Goal: Use online tool/utility: Use online tool/utility

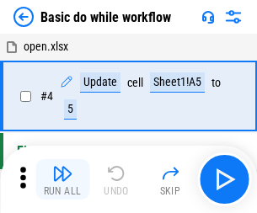
click at [62, 179] on img "button" at bounding box center [62, 173] width 20 height 20
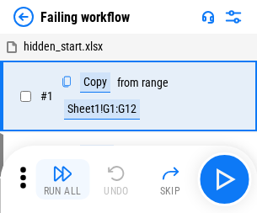
click at [62, 179] on img "button" at bounding box center [62, 173] width 20 height 20
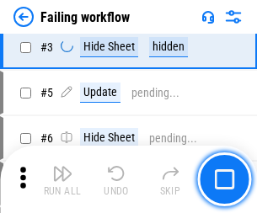
scroll to position [357, 0]
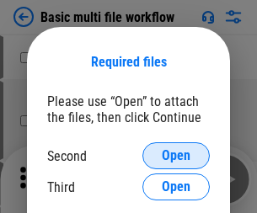
click at [176, 156] on span "Open" at bounding box center [176, 155] width 29 height 13
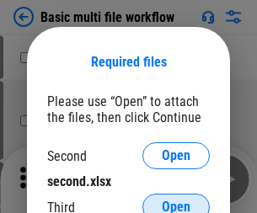
click at [176, 200] on span "Open" at bounding box center [176, 206] width 29 height 13
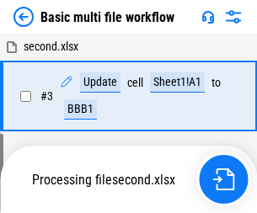
scroll to position [179, 0]
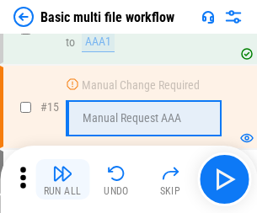
click at [62, 179] on img "button" at bounding box center [62, 173] width 20 height 20
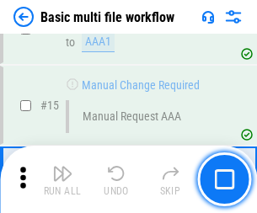
scroll to position [1120, 0]
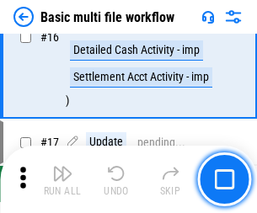
click at [62, 179] on img "button" at bounding box center [62, 173] width 20 height 20
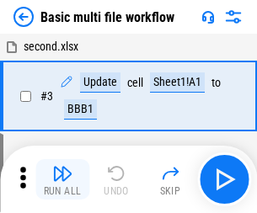
click at [62, 179] on img "button" at bounding box center [62, 173] width 20 height 20
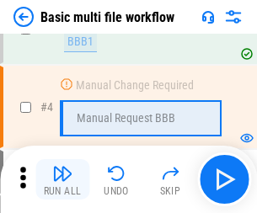
click at [62, 179] on img "button" at bounding box center [62, 173] width 20 height 20
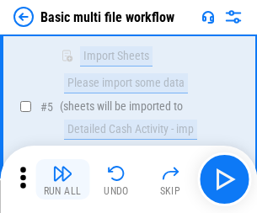
click at [62, 179] on img "button" at bounding box center [62, 173] width 20 height 20
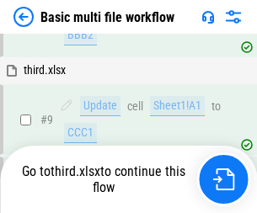
scroll to position [586, 0]
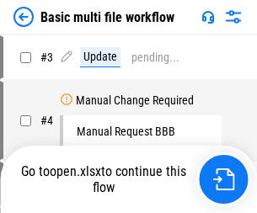
scroll to position [68, 0]
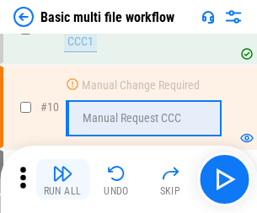
click at [62, 179] on img "button" at bounding box center [62, 173] width 20 height 20
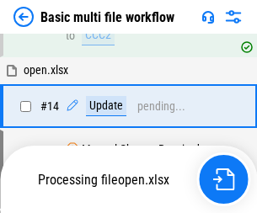
scroll to position [880, 0]
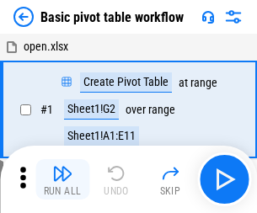
click at [62, 179] on img "button" at bounding box center [62, 173] width 20 height 20
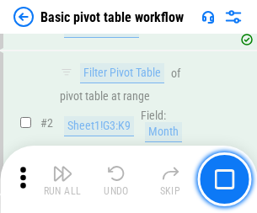
scroll to position [403, 0]
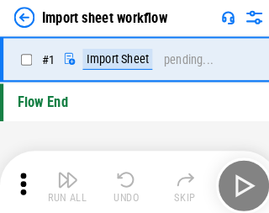
click at [62, 179] on img "button" at bounding box center [66, 173] width 20 height 20
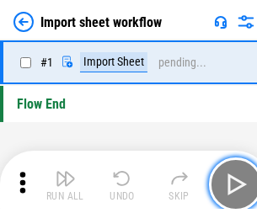
scroll to position [6, 0]
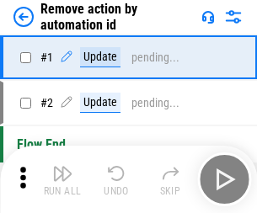
click at [62, 179] on img "button" at bounding box center [62, 173] width 20 height 20
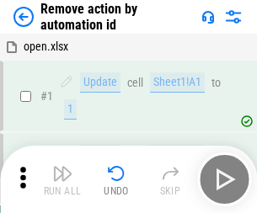
scroll to position [62, 0]
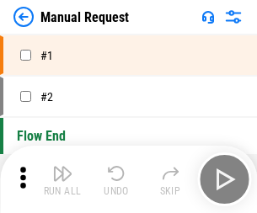
click at [62, 179] on img "button" at bounding box center [62, 173] width 20 height 20
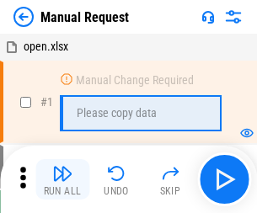
click at [62, 179] on img "button" at bounding box center [62, 173] width 20 height 20
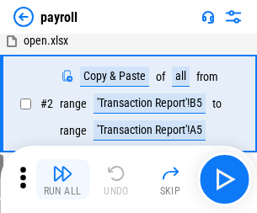
click at [62, 179] on img "button" at bounding box center [62, 173] width 20 height 20
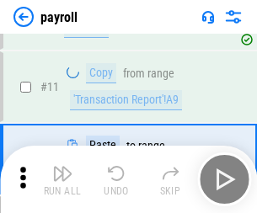
scroll to position [122, 0]
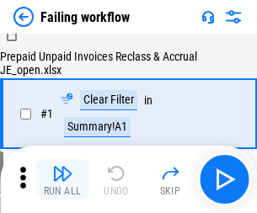
click at [62, 179] on img "button" at bounding box center [62, 173] width 20 height 20
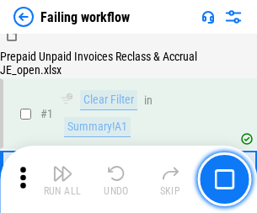
scroll to position [272, 0]
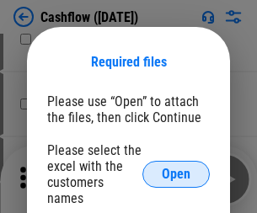
click at [176, 168] on span "Open" at bounding box center [176, 174] width 29 height 13
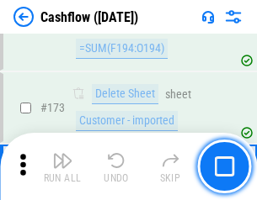
scroll to position [1782, 0]
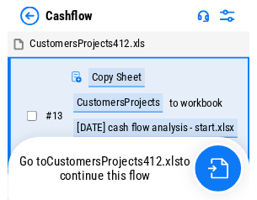
scroll to position [19, 0]
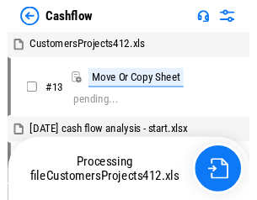
scroll to position [19, 0]
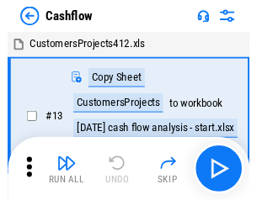
scroll to position [19, 0]
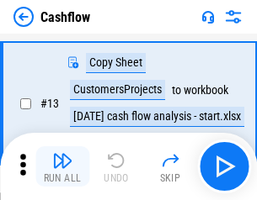
click at [62, 167] on img "button" at bounding box center [62, 161] width 20 height 20
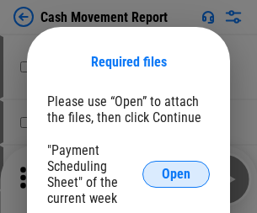
click at [176, 174] on span "Open" at bounding box center [176, 174] width 29 height 13
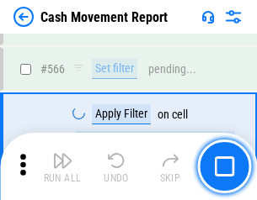
scroll to position [7716, 0]
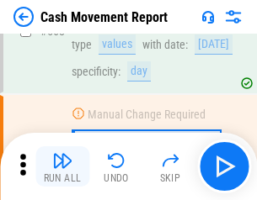
click at [62, 167] on img "button" at bounding box center [62, 161] width 20 height 20
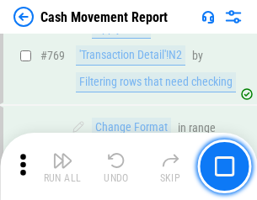
scroll to position [9354, 0]
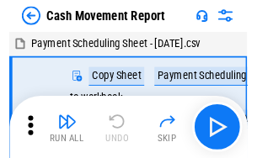
scroll to position [30, 0]
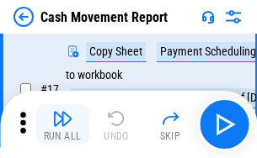
click at [62, 125] on img "button" at bounding box center [62, 119] width 20 height 20
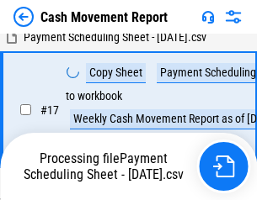
scroll to position [264, 0]
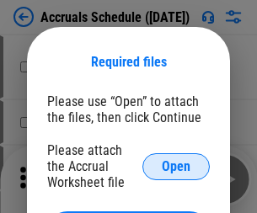
click at [176, 166] on span "Open" at bounding box center [176, 166] width 29 height 13
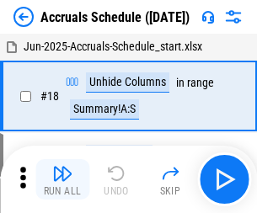
click at [62, 179] on img "button" at bounding box center [62, 173] width 20 height 20
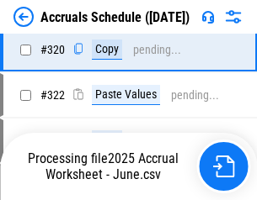
scroll to position [3131, 0]
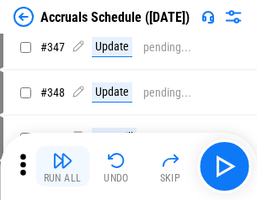
click at [62, 167] on img "button" at bounding box center [62, 161] width 20 height 20
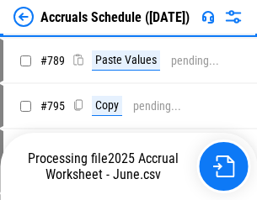
scroll to position [7072, 0]
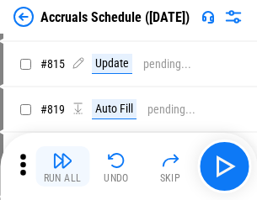
click at [62, 167] on img "button" at bounding box center [62, 161] width 20 height 20
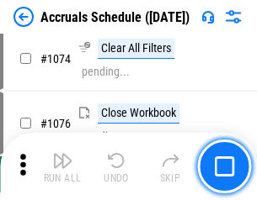
scroll to position [10083, 0]
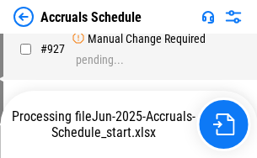
scroll to position [8899, 0]
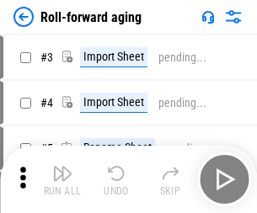
click at [62, 167] on img "button" at bounding box center [62, 173] width 20 height 20
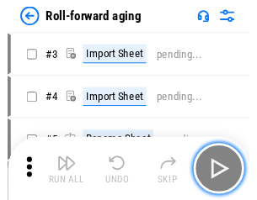
scroll to position [3, 0]
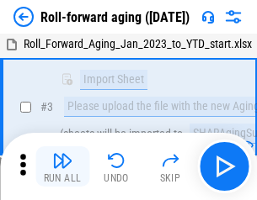
click at [62, 167] on img "button" at bounding box center [62, 161] width 20 height 20
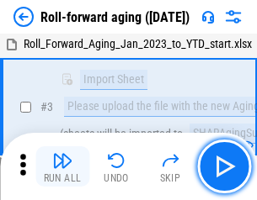
scroll to position [109, 0]
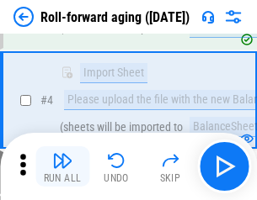
click at [62, 167] on img "button" at bounding box center [62, 161] width 20 height 20
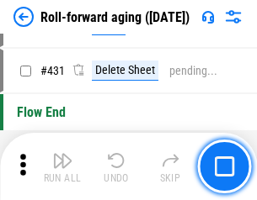
scroll to position [5838, 0]
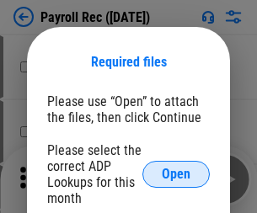
click at [176, 174] on span "Open" at bounding box center [176, 174] width 29 height 13
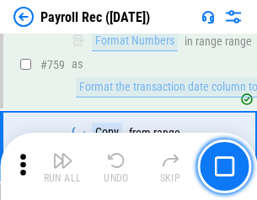
scroll to position [10110, 0]
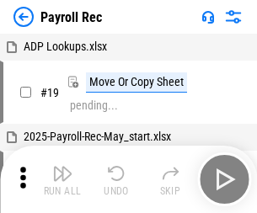
click at [62, 179] on img "button" at bounding box center [62, 173] width 20 height 20
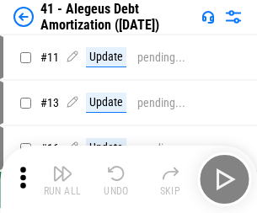
click at [62, 179] on img "button" at bounding box center [62, 173] width 20 height 20
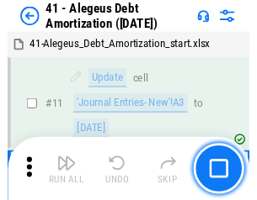
scroll to position [208, 0]
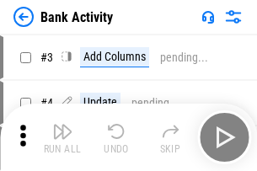
click at [62, 137] on img "button" at bounding box center [62, 131] width 20 height 20
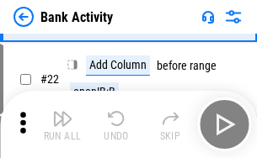
scroll to position [451, 0]
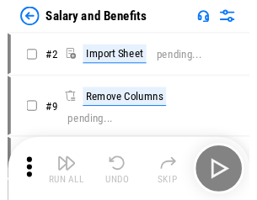
scroll to position [23, 0]
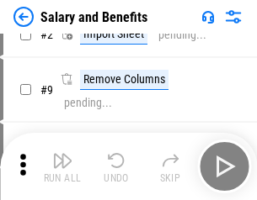
click at [62, 167] on img "button" at bounding box center [62, 161] width 20 height 20
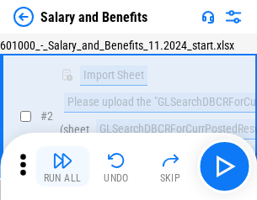
click at [62, 167] on img "button" at bounding box center [62, 161] width 20 height 20
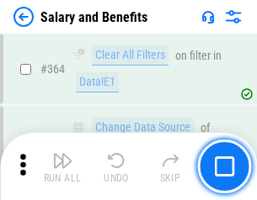
scroll to position [7928, 0]
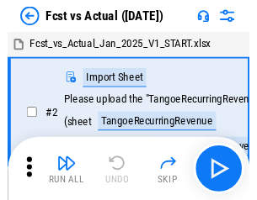
scroll to position [22, 0]
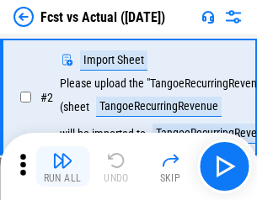
click at [62, 167] on img "button" at bounding box center [62, 161] width 20 height 20
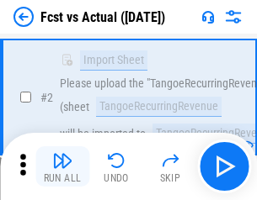
click at [62, 167] on img "button" at bounding box center [62, 161] width 20 height 20
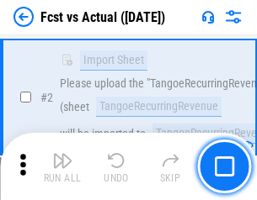
scroll to position [157, 0]
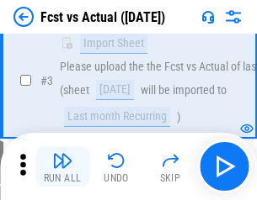
click at [62, 167] on img "button" at bounding box center [62, 161] width 20 height 20
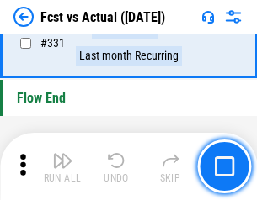
scroll to position [8058, 0]
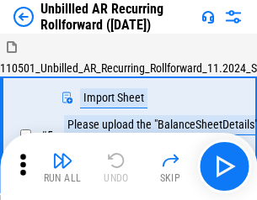
scroll to position [36, 0]
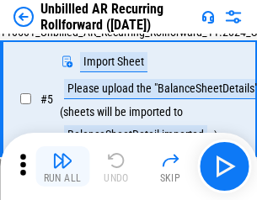
click at [62, 167] on img "button" at bounding box center [62, 161] width 20 height 20
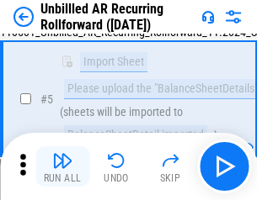
click at [62, 167] on img "button" at bounding box center [62, 161] width 20 height 20
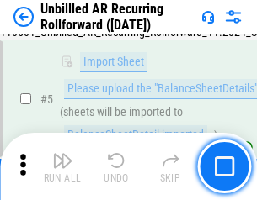
scroll to position [158, 0]
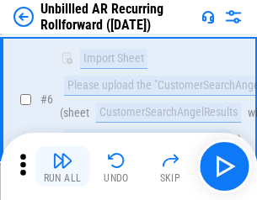
click at [62, 167] on img "button" at bounding box center [62, 161] width 20 height 20
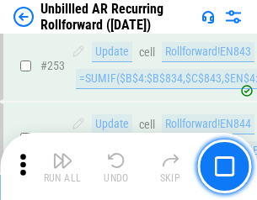
scroll to position [5718, 0]
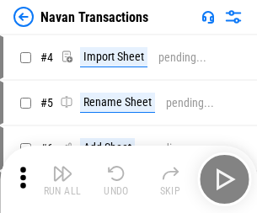
click at [62, 167] on img "button" at bounding box center [62, 173] width 20 height 20
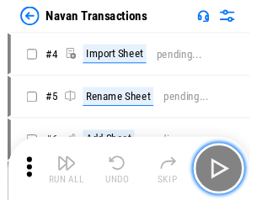
scroll to position [27, 0]
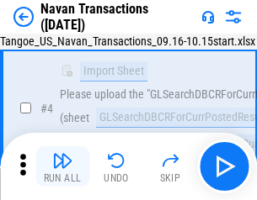
click at [62, 167] on img "button" at bounding box center [62, 161] width 20 height 20
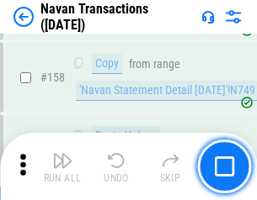
scroll to position [5458, 0]
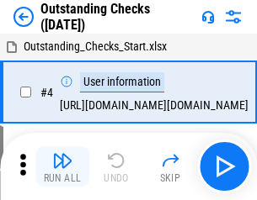
click at [62, 167] on img "button" at bounding box center [62, 161] width 20 height 20
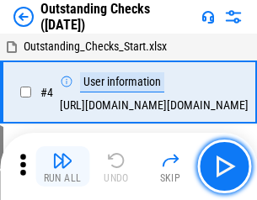
scroll to position [71, 0]
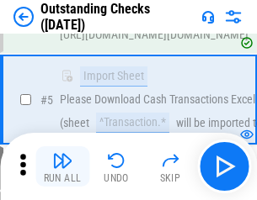
click at [62, 167] on img "button" at bounding box center [62, 161] width 20 height 20
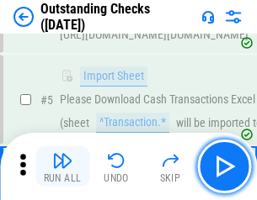
scroll to position [176, 0]
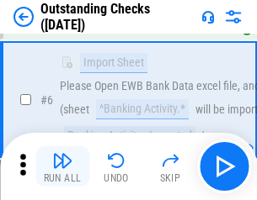
click at [62, 167] on img "button" at bounding box center [62, 161] width 20 height 20
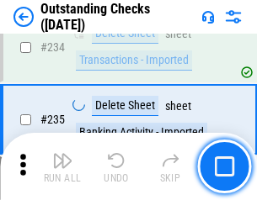
scroll to position [5112, 0]
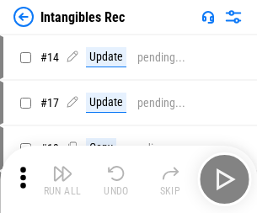
click at [62, 179] on img "button" at bounding box center [62, 173] width 20 height 20
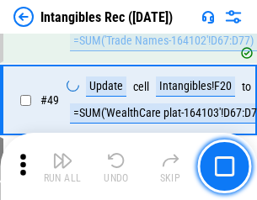
scroll to position [656, 0]
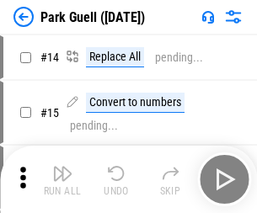
click at [62, 167] on img "button" at bounding box center [62, 173] width 20 height 20
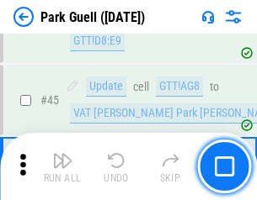
scroll to position [2105, 0]
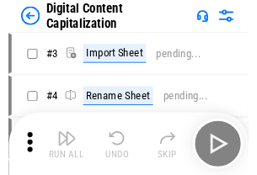
scroll to position [49, 0]
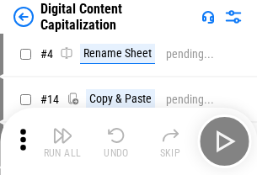
click at [62, 141] on img "button" at bounding box center [62, 135] width 20 height 20
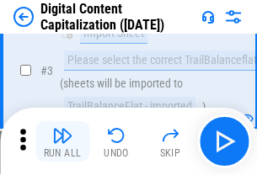
click at [62, 141] on img "button" at bounding box center [62, 135] width 20 height 20
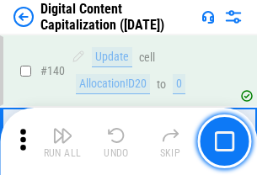
scroll to position [1785, 0]
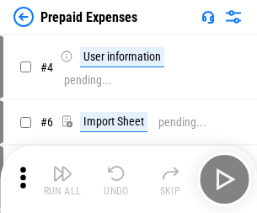
click at [62, 167] on img "button" at bounding box center [62, 173] width 20 height 20
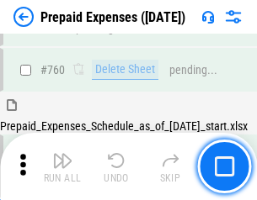
scroll to position [4666, 0]
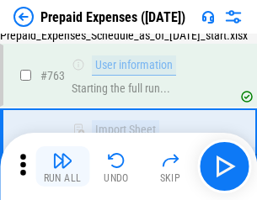
click at [62, 167] on img "button" at bounding box center [62, 161] width 20 height 20
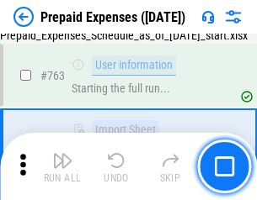
scroll to position [4765, 0]
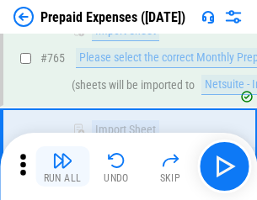
click at [62, 167] on img "button" at bounding box center [62, 161] width 20 height 20
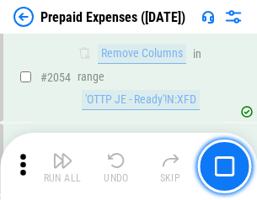
scroll to position [17597, 0]
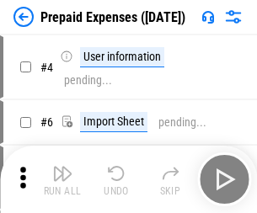
click at [62, 179] on img "button" at bounding box center [62, 173] width 20 height 20
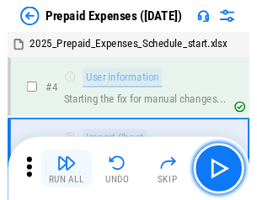
scroll to position [74, 0]
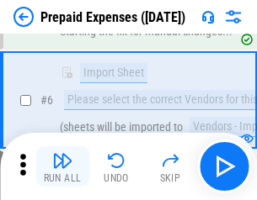
click at [62, 167] on img "button" at bounding box center [62, 161] width 20 height 20
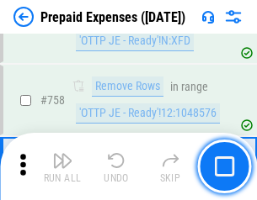
scroll to position [5998, 0]
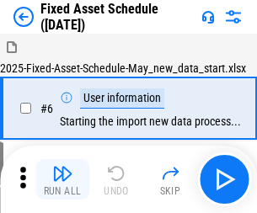
click at [62, 179] on img "button" at bounding box center [62, 173] width 20 height 20
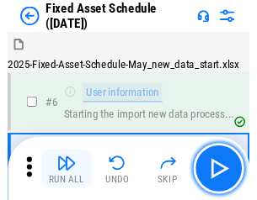
scroll to position [91, 0]
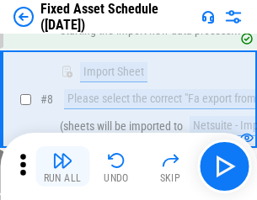
click at [62, 167] on img "button" at bounding box center [62, 161] width 20 height 20
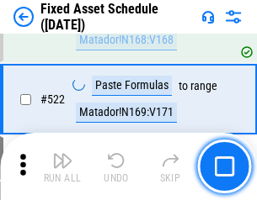
scroll to position [5851, 0]
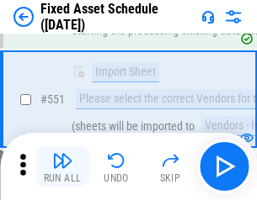
click at [62, 167] on img "button" at bounding box center [62, 161] width 20 height 20
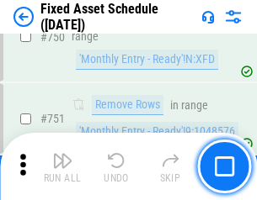
scroll to position [8207, 0]
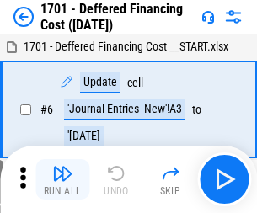
click at [62, 179] on img "button" at bounding box center [62, 173] width 20 height 20
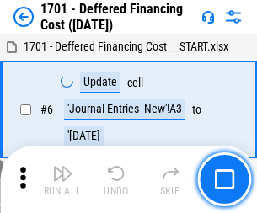
scroll to position [202, 0]
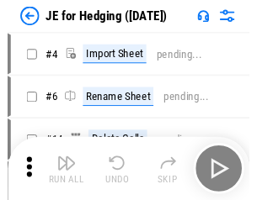
scroll to position [3, 0]
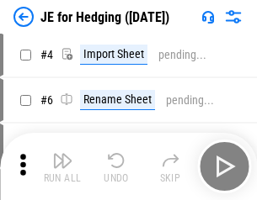
click at [62, 167] on img "button" at bounding box center [62, 161] width 20 height 20
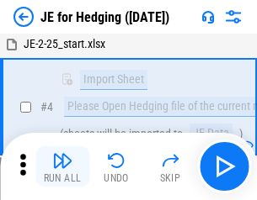
click at [62, 167] on img "button" at bounding box center [62, 161] width 20 height 20
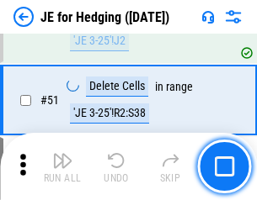
scroll to position [1090, 0]
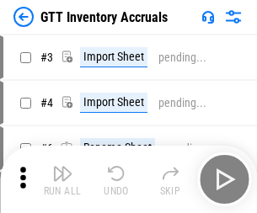
click at [62, 167] on img "button" at bounding box center [62, 173] width 20 height 20
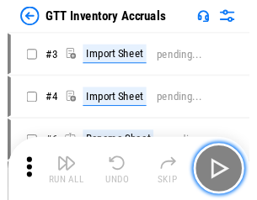
scroll to position [3, 0]
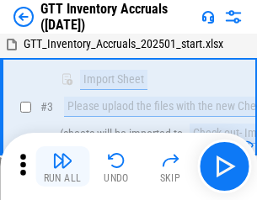
click at [62, 167] on img "button" at bounding box center [62, 161] width 20 height 20
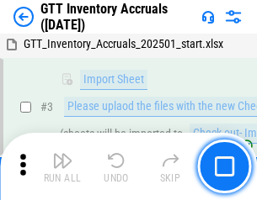
scroll to position [109, 0]
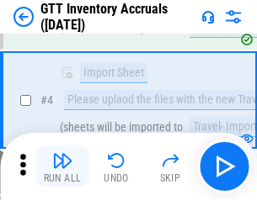
click at [62, 167] on img "button" at bounding box center [62, 161] width 20 height 20
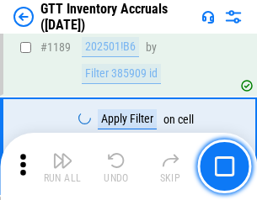
scroll to position [13747, 0]
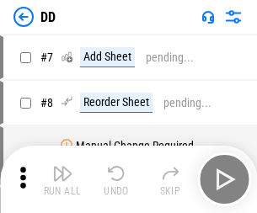
click at [62, 179] on img "button" at bounding box center [62, 173] width 20 height 20
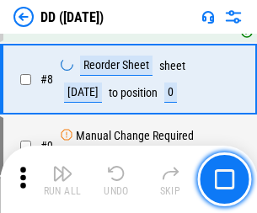
scroll to position [162, 0]
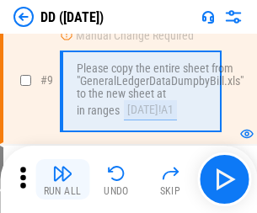
click at [62, 179] on img "button" at bounding box center [62, 173] width 20 height 20
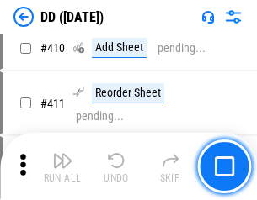
scroll to position [7532, 0]
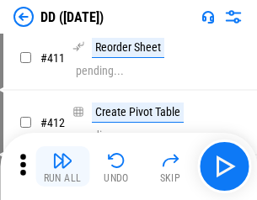
click at [62, 167] on img "button" at bounding box center [62, 161] width 20 height 20
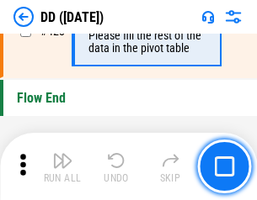
scroll to position [8057, 0]
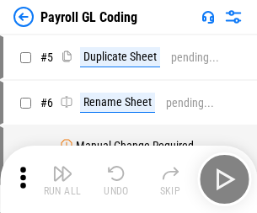
click at [62, 179] on img "button" at bounding box center [62, 173] width 20 height 20
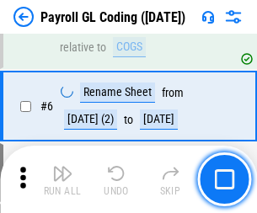
scroll to position [202, 0]
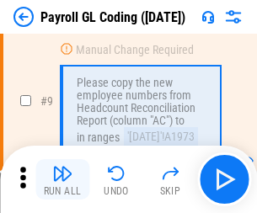
click at [62, 179] on img "button" at bounding box center [62, 173] width 20 height 20
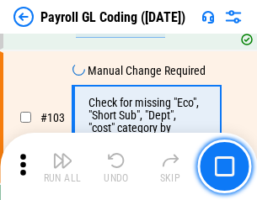
scroll to position [3950, 0]
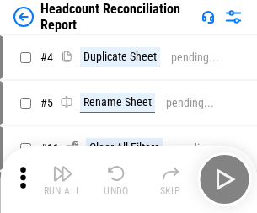
click at [62, 179] on img "button" at bounding box center [62, 173] width 20 height 20
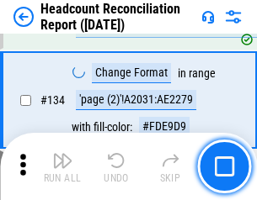
scroll to position [2024, 0]
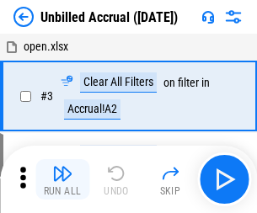
click at [62, 179] on img "button" at bounding box center [62, 173] width 20 height 20
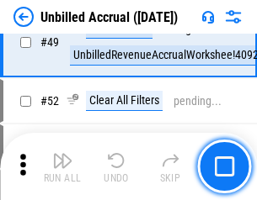
scroll to position [1527, 0]
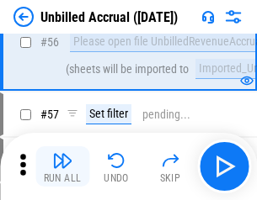
click at [62, 167] on img "button" at bounding box center [62, 161] width 20 height 20
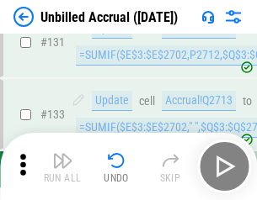
scroll to position [5014, 0]
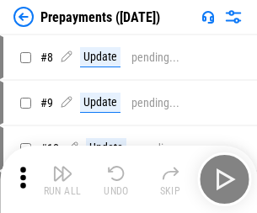
click at [62, 179] on img "button" at bounding box center [62, 173] width 20 height 20
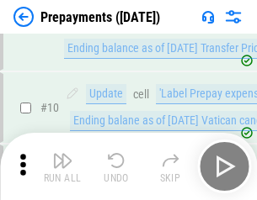
scroll to position [105, 0]
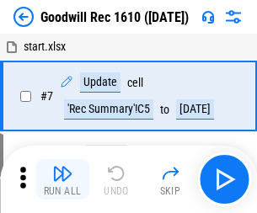
click at [62, 179] on img "button" at bounding box center [62, 173] width 20 height 20
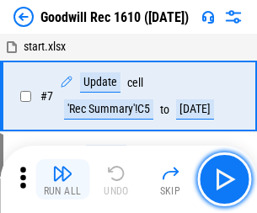
scroll to position [288, 0]
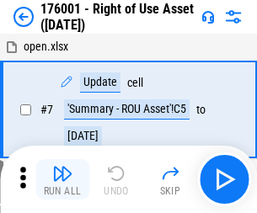
click at [62, 179] on img "button" at bounding box center [62, 173] width 20 height 20
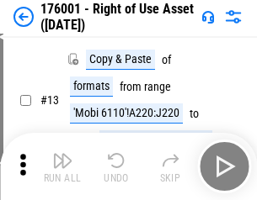
scroll to position [109, 0]
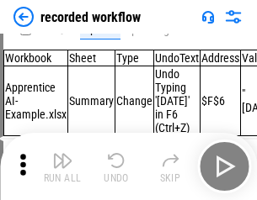
click at [62, 167] on img "button" at bounding box center [62, 161] width 20 height 20
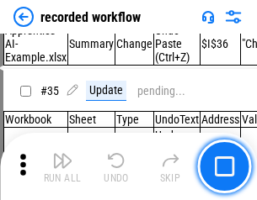
scroll to position [5262, 0]
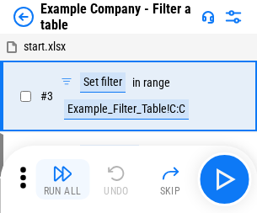
click at [62, 179] on img "button" at bounding box center [62, 173] width 20 height 20
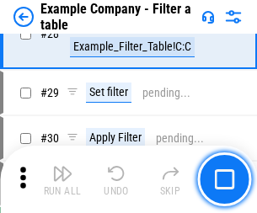
scroll to position [1540, 0]
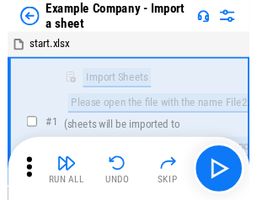
scroll to position [26, 0]
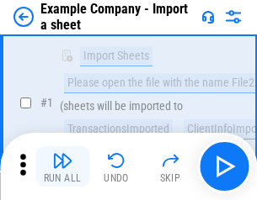
click at [62, 167] on img "button" at bounding box center [62, 161] width 20 height 20
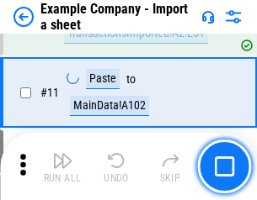
scroll to position [372, 0]
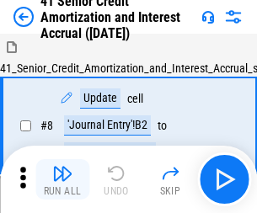
click at [62, 167] on img "button" at bounding box center [62, 173] width 20 height 20
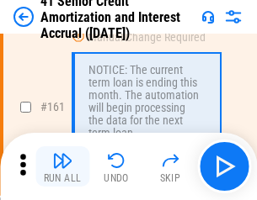
click at [62, 167] on img "button" at bounding box center [62, 161] width 20 height 20
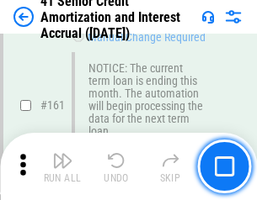
scroll to position [1801, 0]
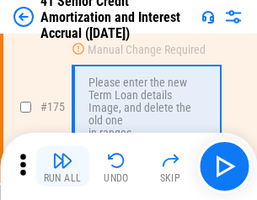
click at [62, 167] on img "button" at bounding box center [62, 161] width 20 height 20
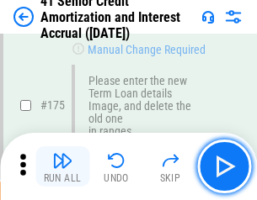
scroll to position [1971, 0]
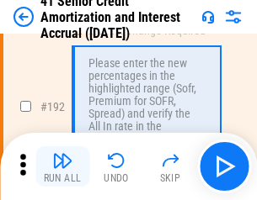
click at [62, 167] on img "button" at bounding box center [62, 161] width 20 height 20
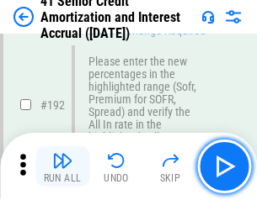
scroll to position [2148, 0]
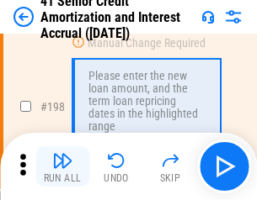
click at [62, 167] on img "button" at bounding box center [62, 161] width 20 height 20
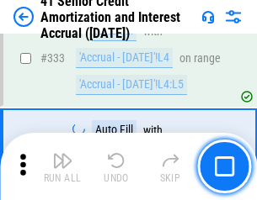
scroll to position [4301, 0]
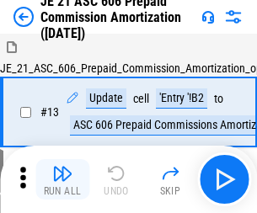
click at [62, 167] on img "button" at bounding box center [62, 173] width 20 height 20
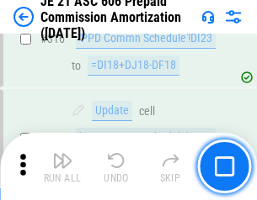
scroll to position [3143, 0]
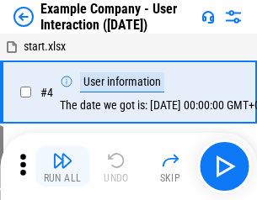
click at [62, 167] on img "button" at bounding box center [62, 161] width 20 height 20
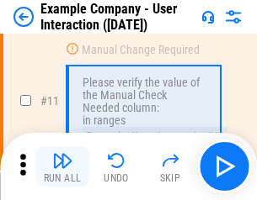
click at [62, 167] on img "button" at bounding box center [62, 161] width 20 height 20
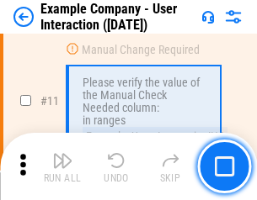
scroll to position [364, 0]
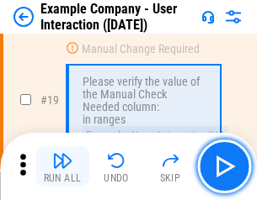
click at [62, 167] on img "button" at bounding box center [62, 161] width 20 height 20
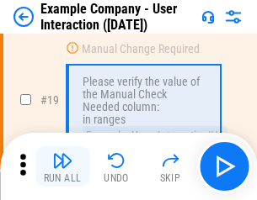
click at [62, 167] on img "button" at bounding box center [62, 161] width 20 height 20
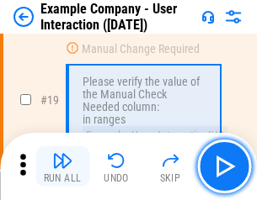
click at [62, 167] on img "button" at bounding box center [62, 161] width 20 height 20
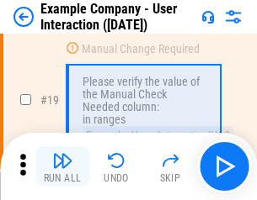
click at [62, 167] on img "button" at bounding box center [62, 161] width 20 height 20
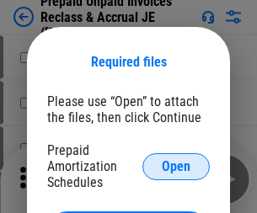
click at [176, 166] on span "Open" at bounding box center [176, 166] width 29 height 13
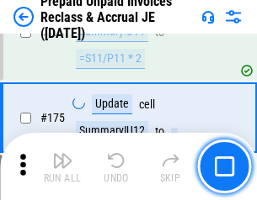
scroll to position [2273, 0]
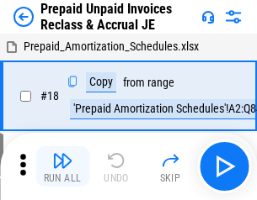
click at [62, 167] on img "button" at bounding box center [62, 161] width 20 height 20
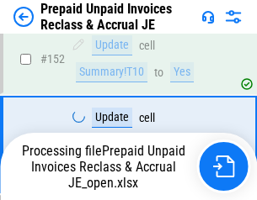
scroll to position [1379, 0]
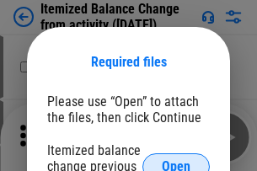
click at [176, 160] on span "Open" at bounding box center [176, 166] width 29 height 13
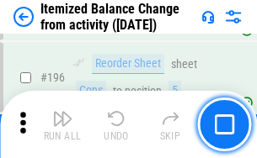
scroll to position [3240, 0]
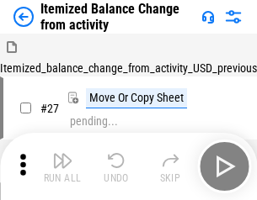
scroll to position [26, 0]
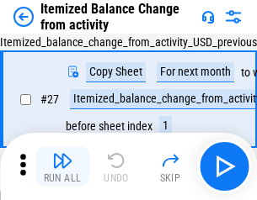
click at [62, 167] on img "button" at bounding box center [62, 161] width 20 height 20
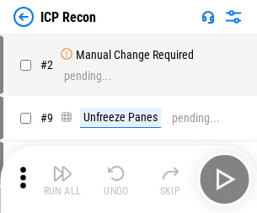
scroll to position [8, 0]
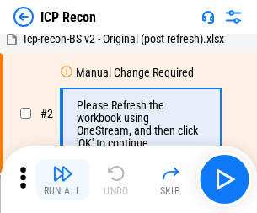
click at [62, 179] on img "button" at bounding box center [62, 173] width 20 height 20
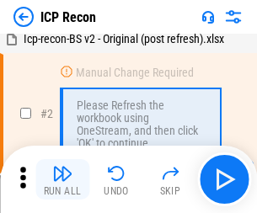
click at [62, 179] on img "button" at bounding box center [62, 173] width 20 height 20
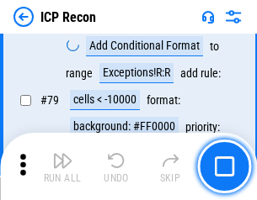
scroll to position [1650, 0]
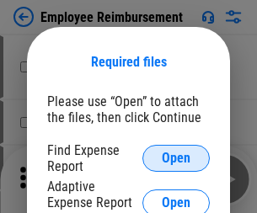
click at [176, 158] on span "Open" at bounding box center [176, 158] width 29 height 13
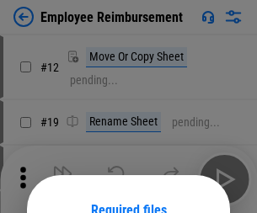
scroll to position [148, 0]
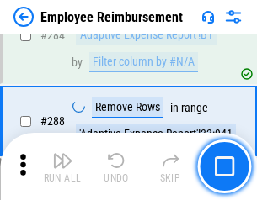
scroll to position [4576, 0]
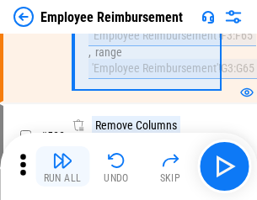
click at [62, 167] on img "button" at bounding box center [62, 161] width 20 height 20
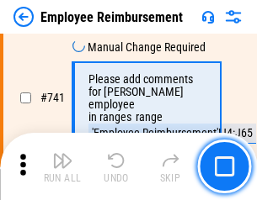
scroll to position [11811, 0]
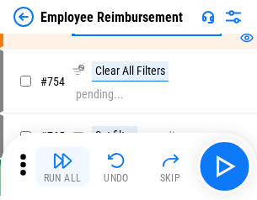
click at [62, 167] on img "button" at bounding box center [62, 161] width 20 height 20
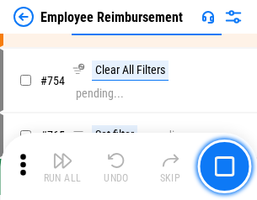
click at [62, 167] on img "button" at bounding box center [62, 161] width 20 height 20
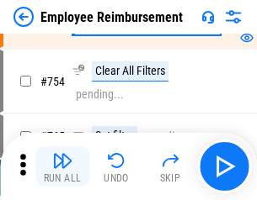
click at [62, 167] on img "button" at bounding box center [62, 161] width 20 height 20
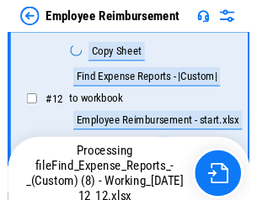
scroll to position [343, 0]
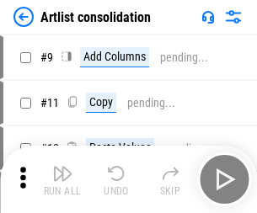
click at [62, 179] on img "button" at bounding box center [62, 173] width 20 height 20
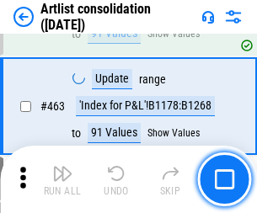
scroll to position [7371, 0]
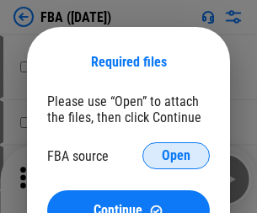
click at [176, 156] on span "Open" at bounding box center [176, 155] width 29 height 13
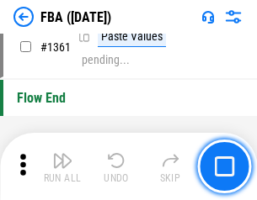
scroll to position [18079, 0]
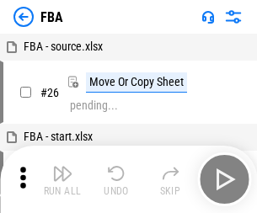
scroll to position [17, 0]
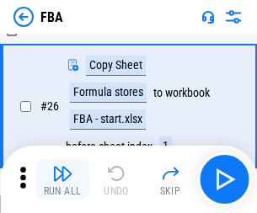
click at [62, 179] on img "button" at bounding box center [62, 173] width 20 height 20
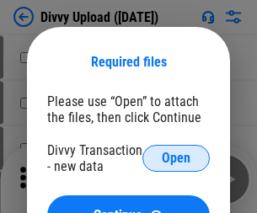
click at [176, 158] on span "Open" at bounding box center [176, 158] width 29 height 13
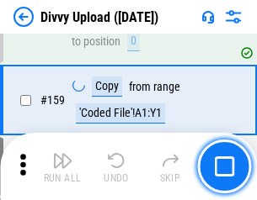
scroll to position [1743, 0]
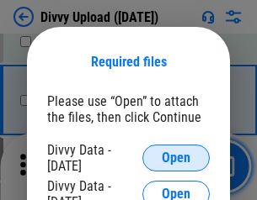
click at [176, 158] on span "Open" at bounding box center [176, 158] width 29 height 13
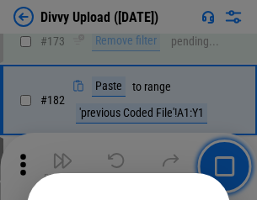
scroll to position [1890, 0]
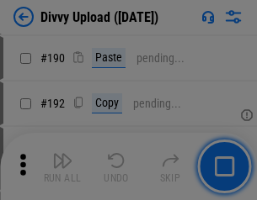
scroll to position [2125, 0]
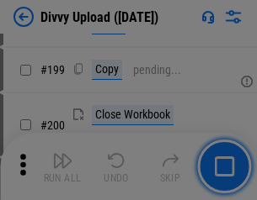
scroll to position [2448, 0]
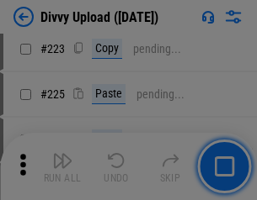
scroll to position [3359, 0]
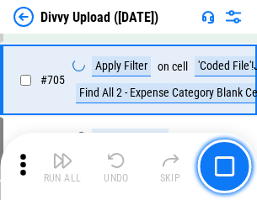
scroll to position [11516, 0]
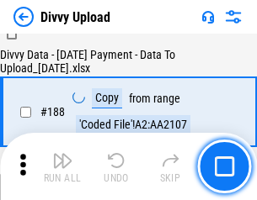
scroll to position [1981, 0]
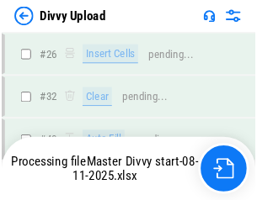
scroll to position [1743, 0]
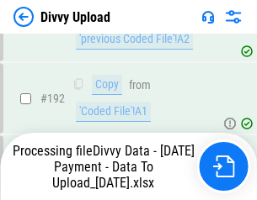
scroll to position [2255, 0]
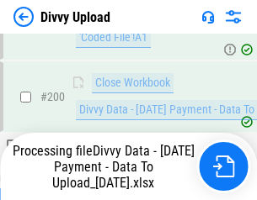
scroll to position [2640, 0]
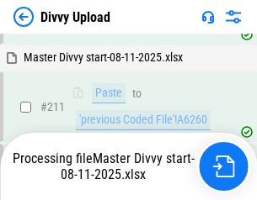
scroll to position [3253, 0]
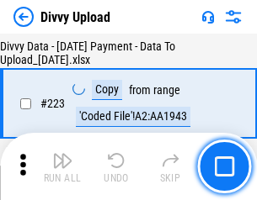
scroll to position [3838, 0]
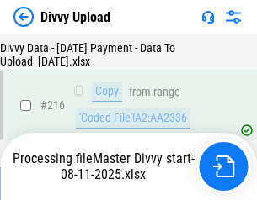
scroll to position [3480, 0]
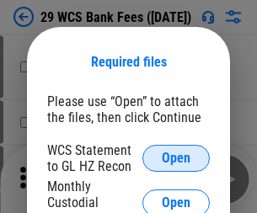
click at [176, 158] on span "Open" at bounding box center [176, 158] width 29 height 13
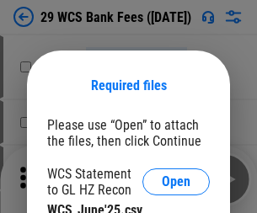
scroll to position [24, 0]
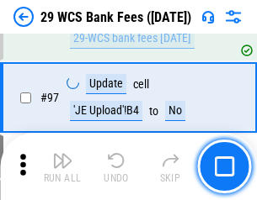
scroll to position [1641, 0]
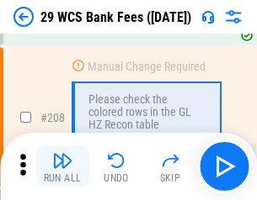
click at [62, 167] on img "button" at bounding box center [62, 161] width 20 height 20
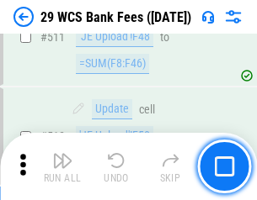
scroll to position [8470, 0]
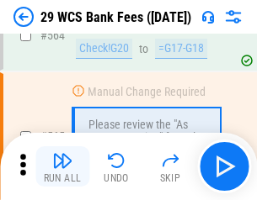
click at [62, 167] on img "button" at bounding box center [62, 161] width 20 height 20
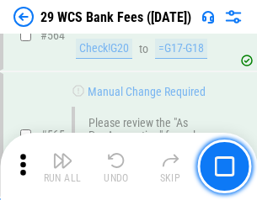
scroll to position [9104, 0]
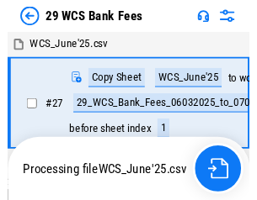
scroll to position [3, 0]
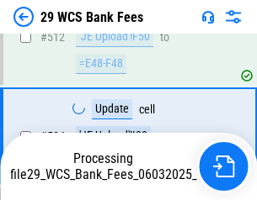
scroll to position [8801, 0]
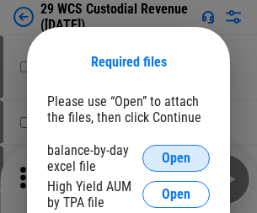
click at [176, 158] on span "Open" at bounding box center [176, 158] width 29 height 13
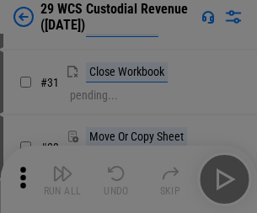
scroll to position [361, 0]
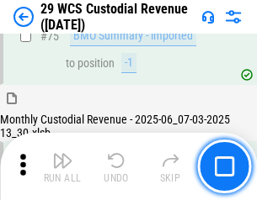
scroll to position [1758, 0]
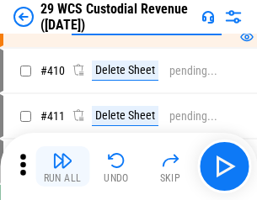
click at [62, 167] on img "button" at bounding box center [62, 161] width 20 height 20
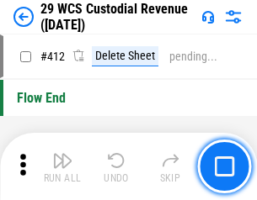
scroll to position [8040, 0]
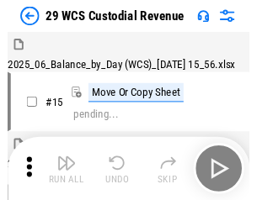
scroll to position [40, 0]
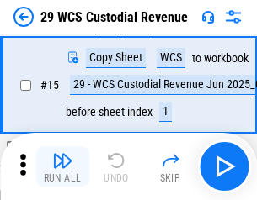
click at [62, 167] on img "button" at bounding box center [62, 161] width 20 height 20
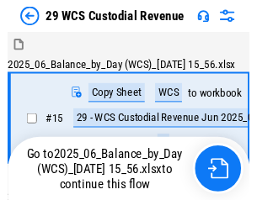
scroll to position [40, 0]
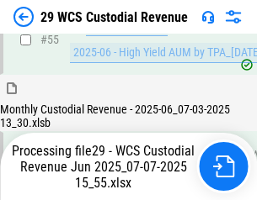
scroll to position [1758, 0]
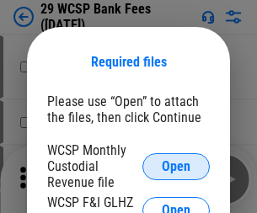
click at [176, 166] on span "Open" at bounding box center [176, 166] width 29 height 13
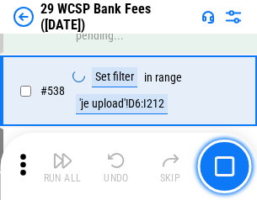
scroll to position [6468, 0]
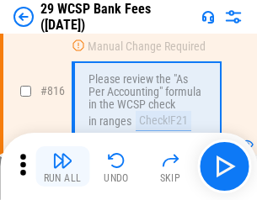
click at [62, 167] on img "button" at bounding box center [62, 161] width 20 height 20
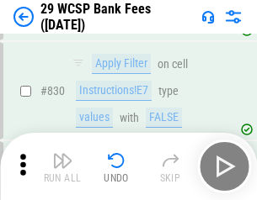
scroll to position [10681, 0]
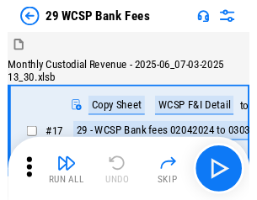
scroll to position [40, 0]
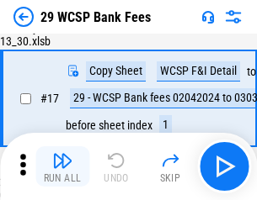
click at [62, 167] on img "button" at bounding box center [62, 161] width 20 height 20
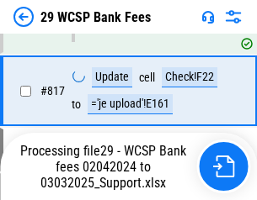
scroll to position [10351, 0]
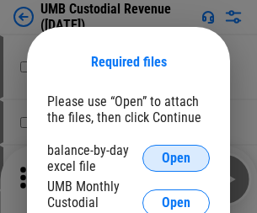
click at [176, 158] on span "Open" at bounding box center [176, 158] width 29 height 13
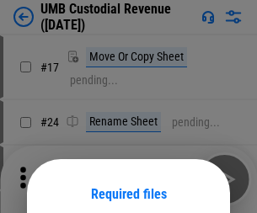
scroll to position [132, 0]
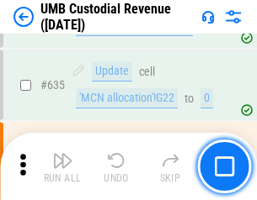
scroll to position [8810, 0]
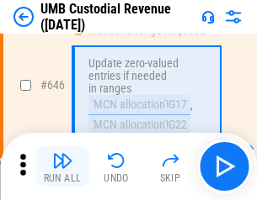
click at [62, 167] on img "button" at bounding box center [62, 161] width 20 height 20
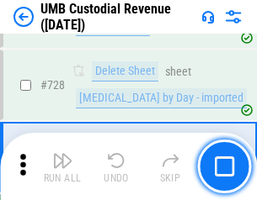
scroll to position [10385, 0]
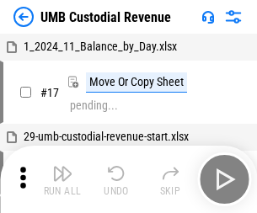
scroll to position [13, 0]
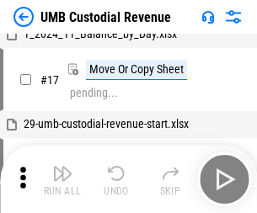
click at [62, 179] on img "button" at bounding box center [62, 173] width 20 height 20
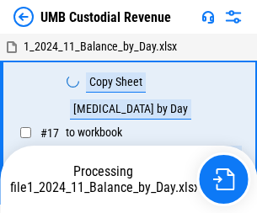
scroll to position [13, 0]
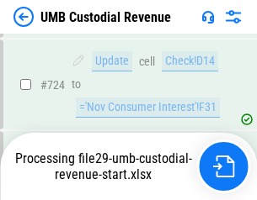
scroll to position [10274, 0]
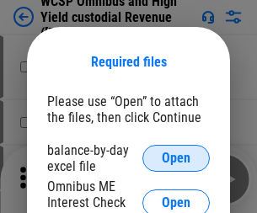
click at [176, 158] on span "Open" at bounding box center [176, 158] width 29 height 13
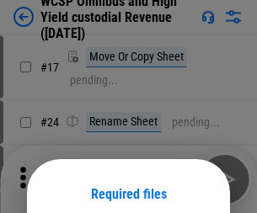
scroll to position [132, 0]
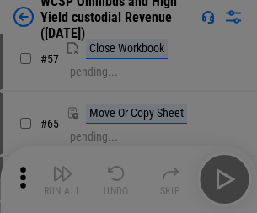
scroll to position [734, 0]
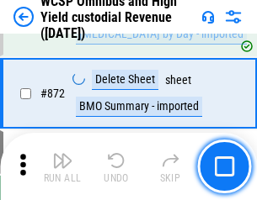
scroll to position [14248, 0]
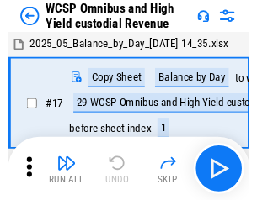
scroll to position [9, 0]
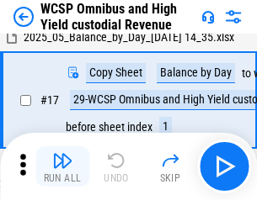
click at [62, 167] on img "button" at bounding box center [62, 161] width 20 height 20
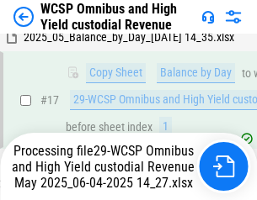
scroll to position [264, 0]
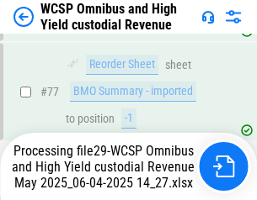
scroll to position [1641, 0]
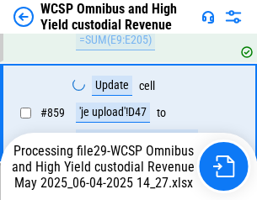
scroll to position [14064, 0]
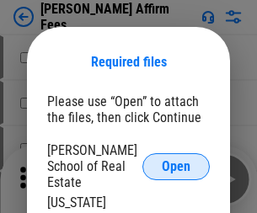
click at [176, 160] on span "Open" at bounding box center [176, 166] width 29 height 13
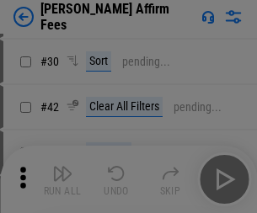
scroll to position [343, 0]
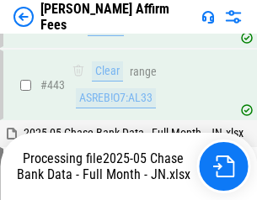
scroll to position [4394, 0]
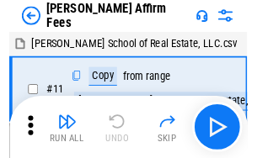
scroll to position [17, 0]
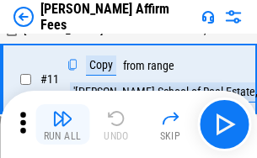
click at [62, 125] on img "button" at bounding box center [62, 119] width 20 height 20
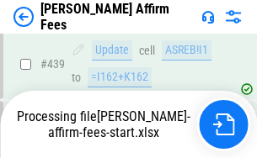
scroll to position [4415, 0]
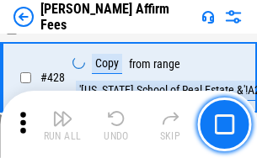
scroll to position [3366, 0]
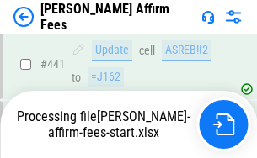
scroll to position [4415, 0]
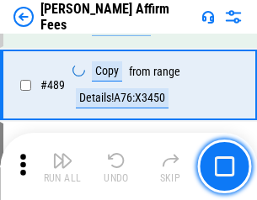
scroll to position [4394, 0]
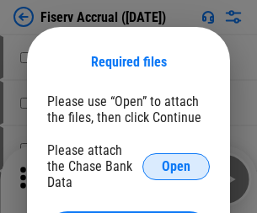
click at [176, 160] on span "Open" at bounding box center [176, 166] width 29 height 13
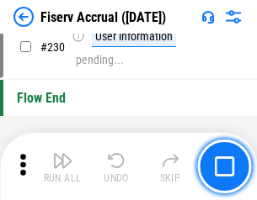
scroll to position [5334, 0]
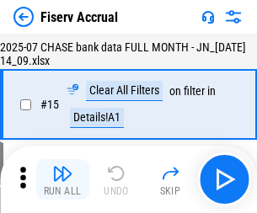
click at [62, 179] on img "button" at bounding box center [62, 173] width 20 height 20
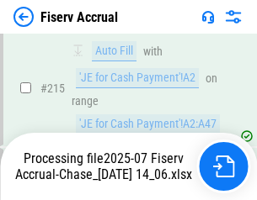
scroll to position [5109, 0]
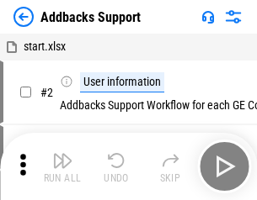
click at [62, 167] on img "button" at bounding box center [62, 161] width 20 height 20
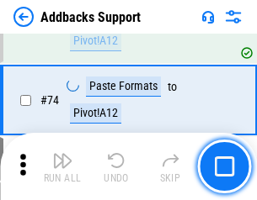
scroll to position [1226, 0]
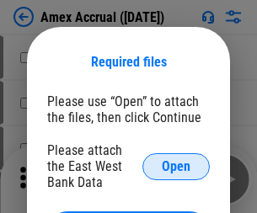
click at [176, 166] on span "Open" at bounding box center [176, 166] width 29 height 13
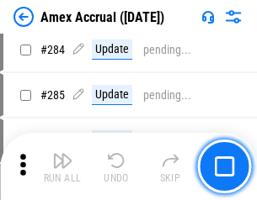
scroll to position [4609, 0]
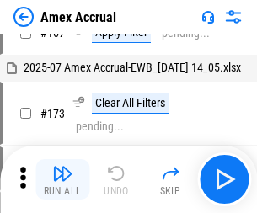
click at [62, 179] on img "button" at bounding box center [62, 173] width 20 height 20
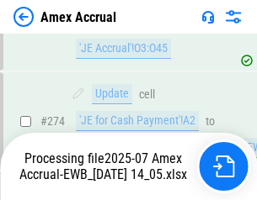
scroll to position [5017, 0]
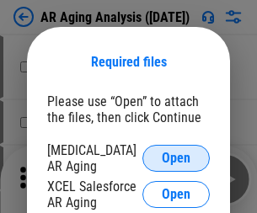
click at [176, 156] on span "Open" at bounding box center [176, 158] width 29 height 13
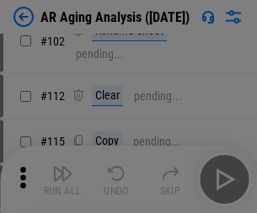
scroll to position [231, 0]
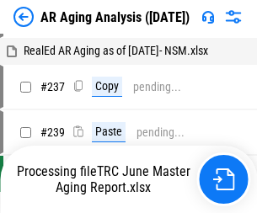
scroll to position [17, 0]
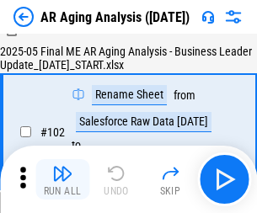
click at [62, 179] on img "button" at bounding box center [62, 173] width 20 height 20
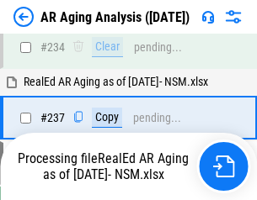
scroll to position [2609, 0]
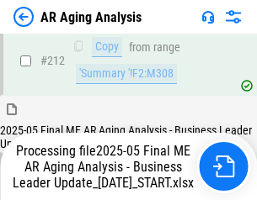
scroll to position [2590, 0]
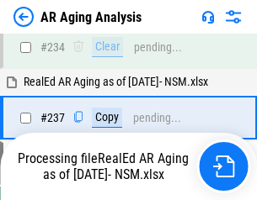
scroll to position [2660, 0]
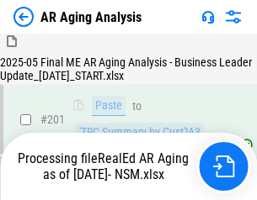
scroll to position [2531, 0]
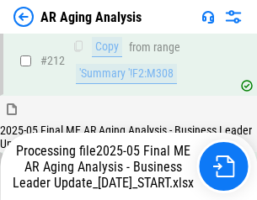
scroll to position [2590, 0]
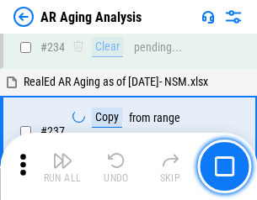
scroll to position [2590, 0]
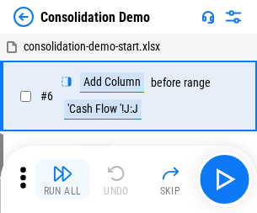
click at [62, 179] on img "button" at bounding box center [62, 173] width 20 height 20
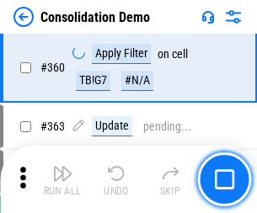
scroll to position [5642, 0]
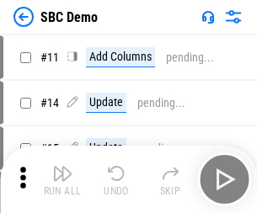
click at [62, 179] on img "button" at bounding box center [62, 173] width 20 height 20
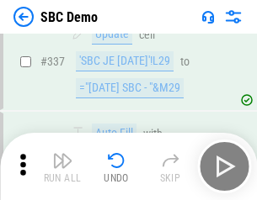
scroll to position [4428, 0]
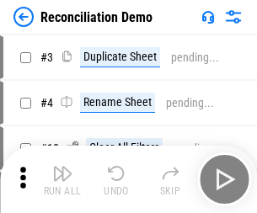
click at [62, 179] on img "button" at bounding box center [62, 173] width 20 height 20
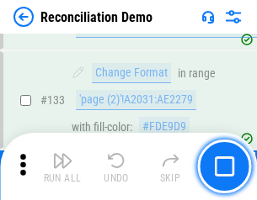
scroll to position [1999, 0]
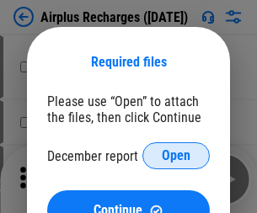
click at [176, 156] on span "Open" at bounding box center [176, 155] width 29 height 13
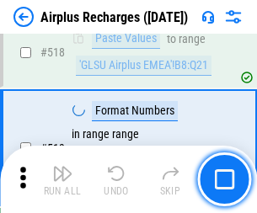
scroll to position [7244, 0]
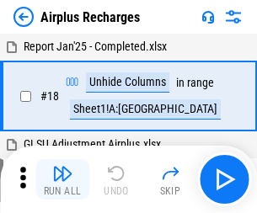
click at [62, 179] on img "button" at bounding box center [62, 173] width 20 height 20
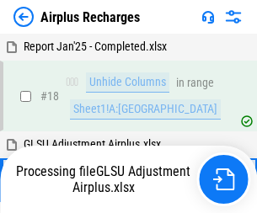
scroll to position [74, 0]
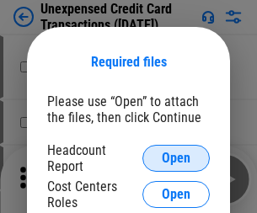
click at [176, 158] on span "Open" at bounding box center [176, 158] width 29 height 13
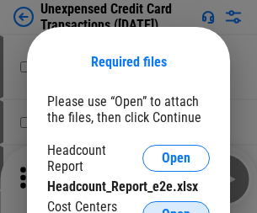
click at [176, 208] on span "Open" at bounding box center [176, 214] width 29 height 13
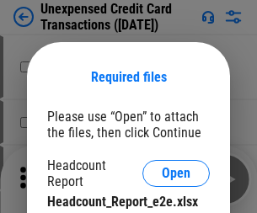
scroll to position [15, 0]
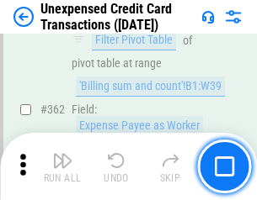
scroll to position [4329, 0]
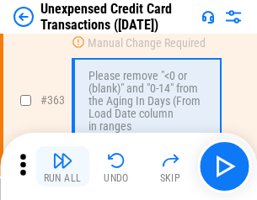
click at [62, 167] on img "button" at bounding box center [62, 161] width 20 height 20
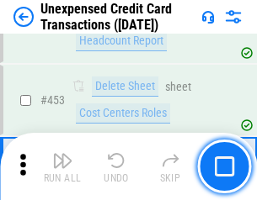
scroll to position [5742, 0]
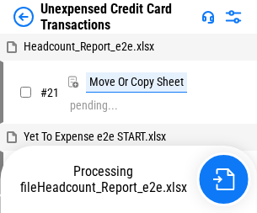
scroll to position [26, 0]
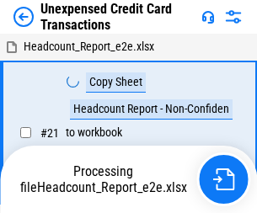
scroll to position [26, 0]
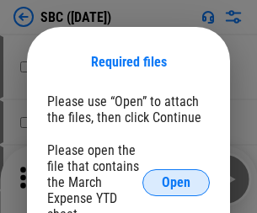
click at [176, 182] on span "Open" at bounding box center [176, 182] width 29 height 13
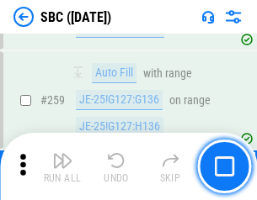
scroll to position [3290, 0]
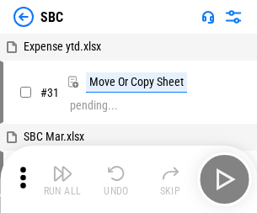
scroll to position [17, 0]
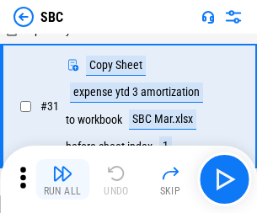
click at [62, 179] on img "button" at bounding box center [62, 173] width 20 height 20
